Goal: Task Accomplishment & Management: Manage account settings

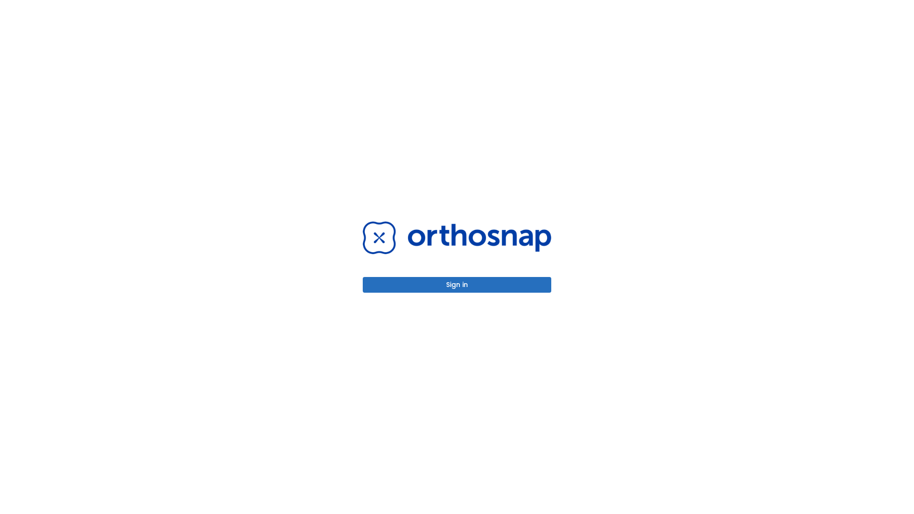
click at [457, 285] on button "Sign in" at bounding box center [457, 285] width 189 height 16
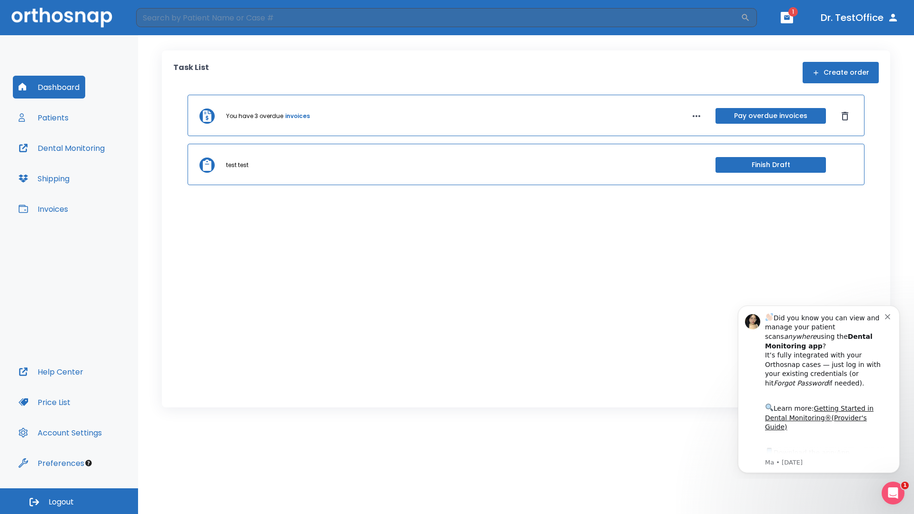
click at [69, 502] on span "Logout" at bounding box center [61, 502] width 25 height 10
